Goal: Check status: Check status

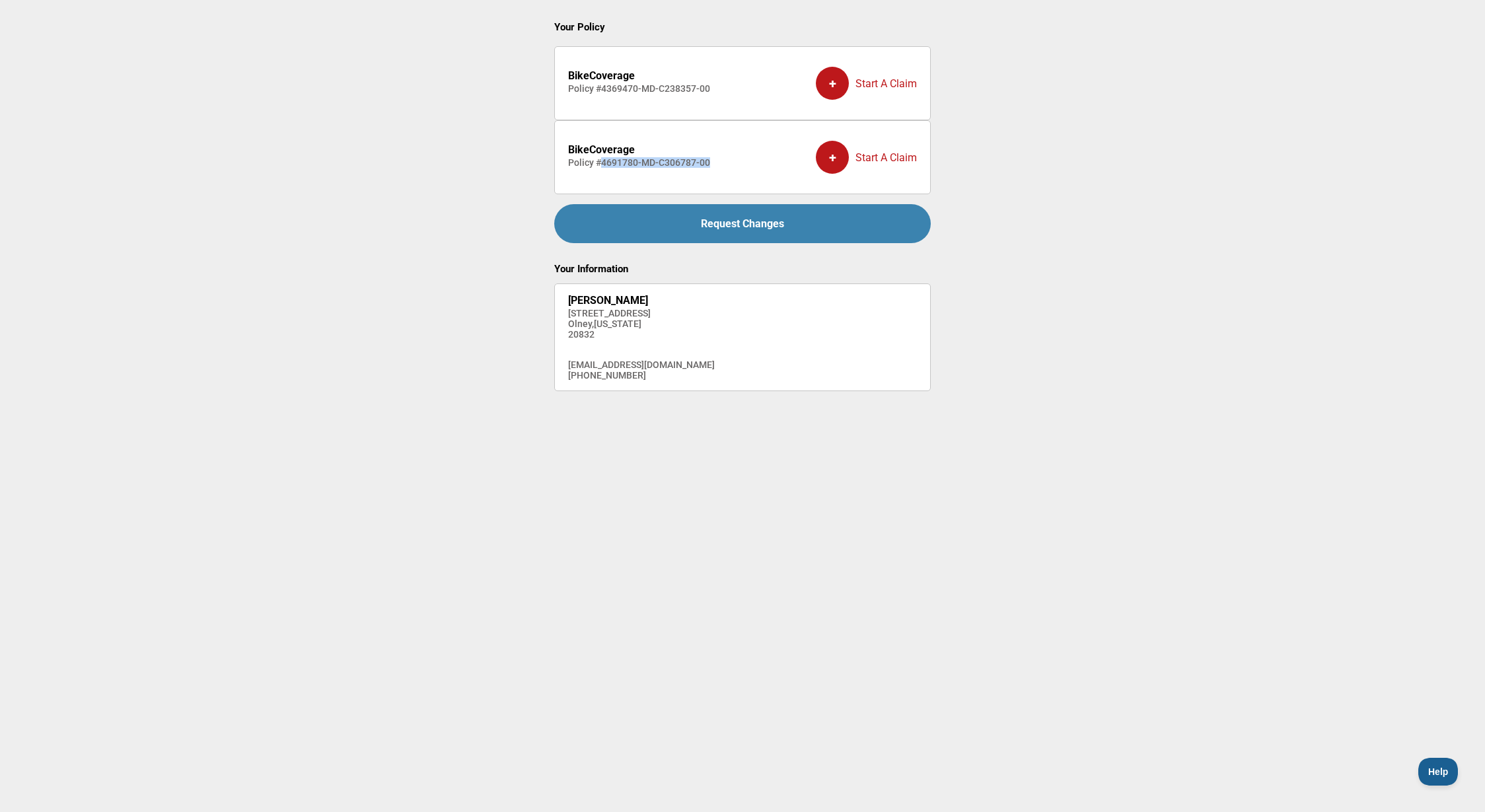
copy h4 "4691780-MD-C306787-00"
drag, startPoint x: 695, startPoint y: 164, endPoint x: 601, endPoint y: 162, distance: 94.0
click at [601, 162] on li "BikeCoverage Policy # 4691780-MD-C306787-00 + Start A Claim" at bounding box center [742, 156] width 377 height 74
copy h4 "Policy # 4369470-MD-C238357-00"
drag, startPoint x: 641, startPoint y: 88, endPoint x: 719, endPoint y: 88, distance: 78.0
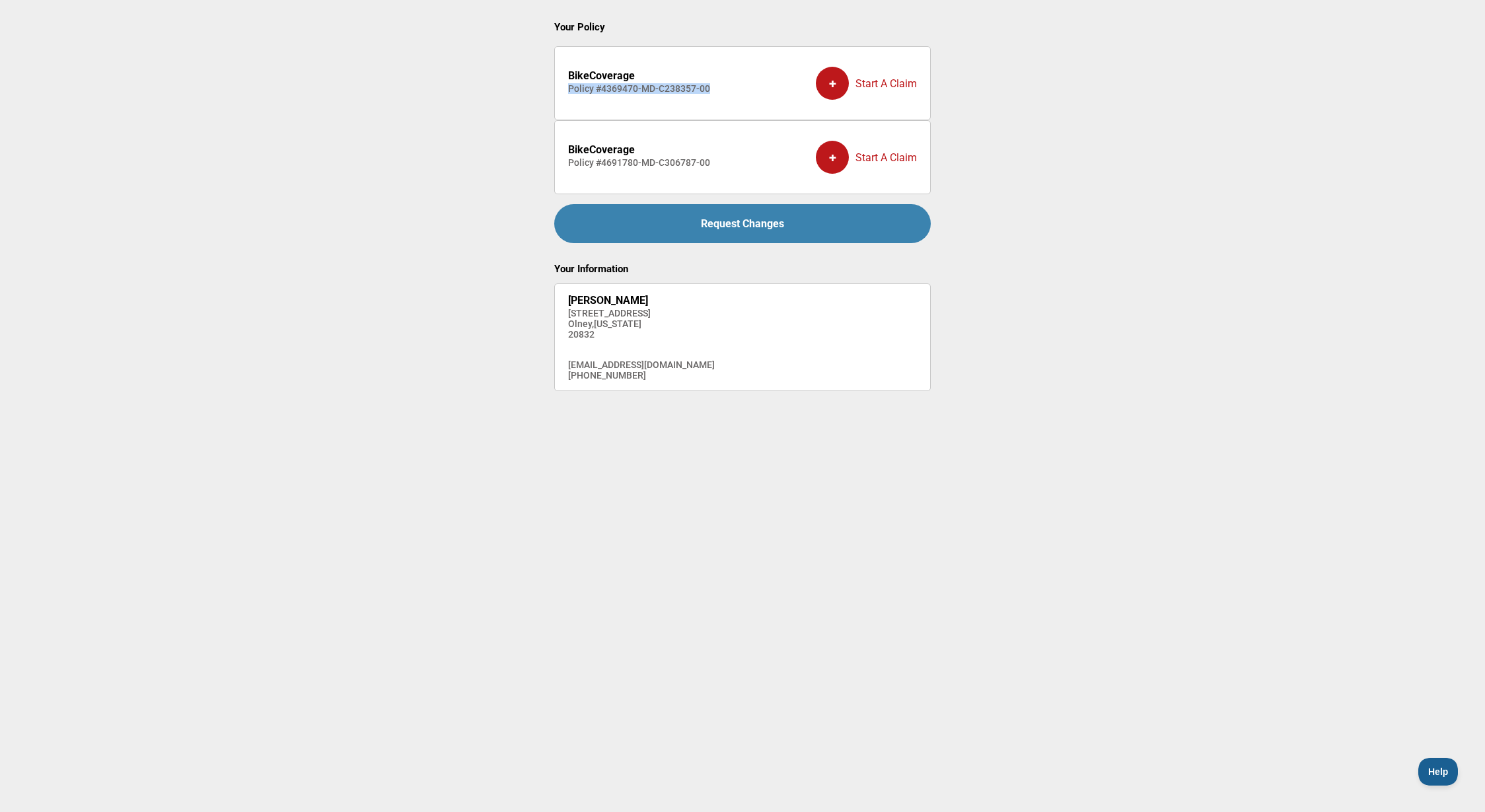
click at [719, 88] on li "BikeCoverage Policy # 4369470-MD-C238357-00 + Start A Claim" at bounding box center [742, 82] width 377 height 74
click at [836, 88] on div "+" at bounding box center [832, 82] width 33 height 33
click at [656, 89] on h4 "Policy # 4369470-MD-C238357-00" at bounding box center [639, 88] width 142 height 10
drag, startPoint x: 602, startPoint y: 88, endPoint x: 725, endPoint y: 92, distance: 123.1
click at [724, 91] on li "BikeCoverage Policy # 4369470-MD-C238357-00 + Start A Claim" at bounding box center [742, 82] width 377 height 74
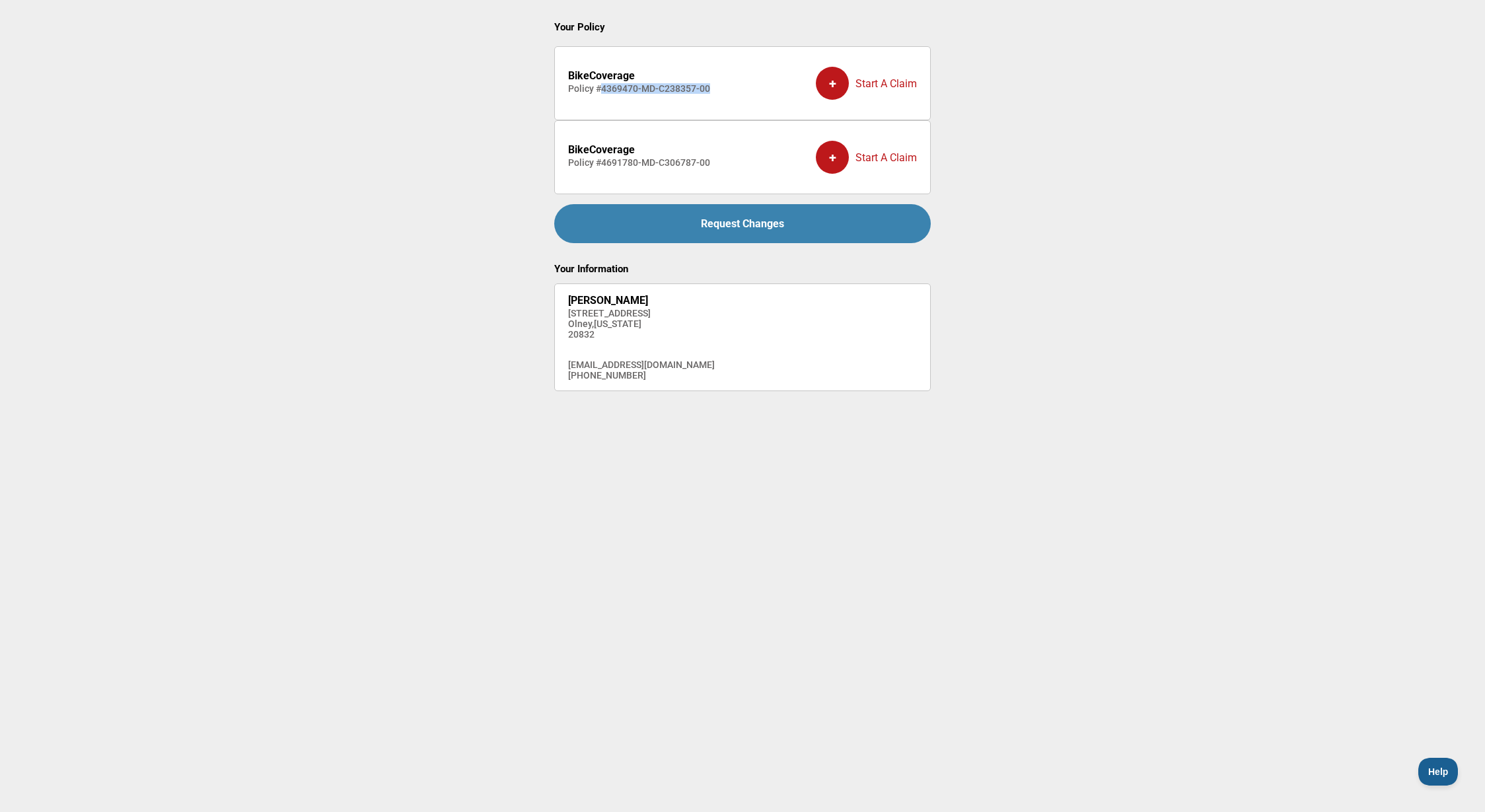
copy h4 "4369470-MD-C238357-00"
click at [830, 89] on div "+" at bounding box center [832, 82] width 33 height 33
click at [1355, 54] on main "Your Policy BikeCoverage Policy # 4369470-MD-C238357-00 + Start A Claim BikeCov…" at bounding box center [742, 376] width 1485 height 752
click at [464, 190] on main "Your Policy BikeCoverage Policy # 4369470-MD-C238357-00 + Start A Claim BikeCov…" at bounding box center [742, 376] width 1485 height 752
